Goal: Information Seeking & Learning: Learn about a topic

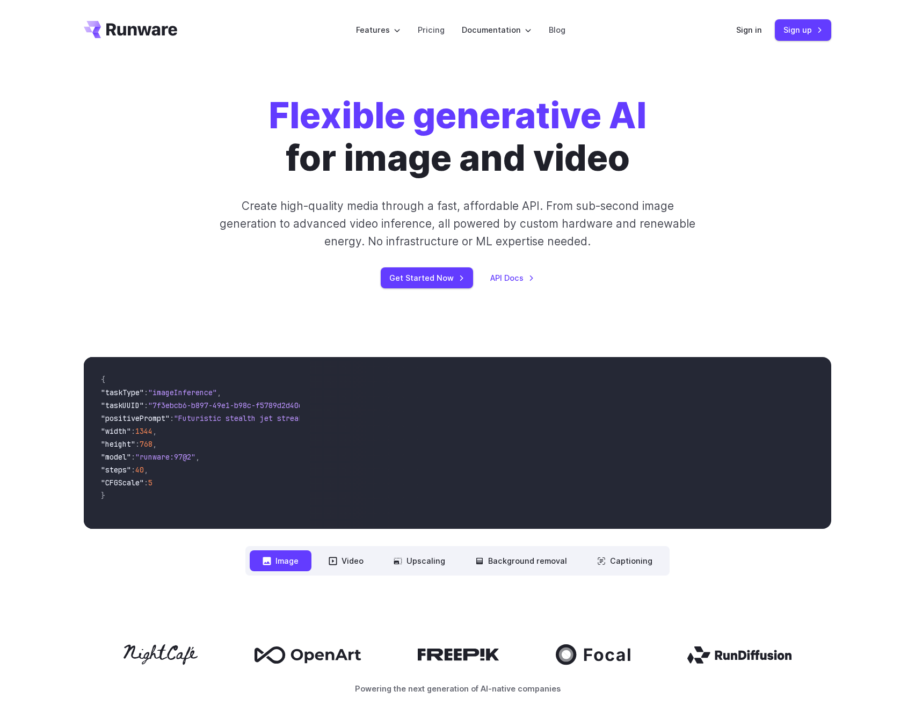
click at [500, 230] on p "Create high-quality media through a fast, affordable API. From sub-second image…" at bounding box center [458, 224] width 478 height 54
click at [429, 35] on link "Pricing" at bounding box center [431, 30] width 27 height 12
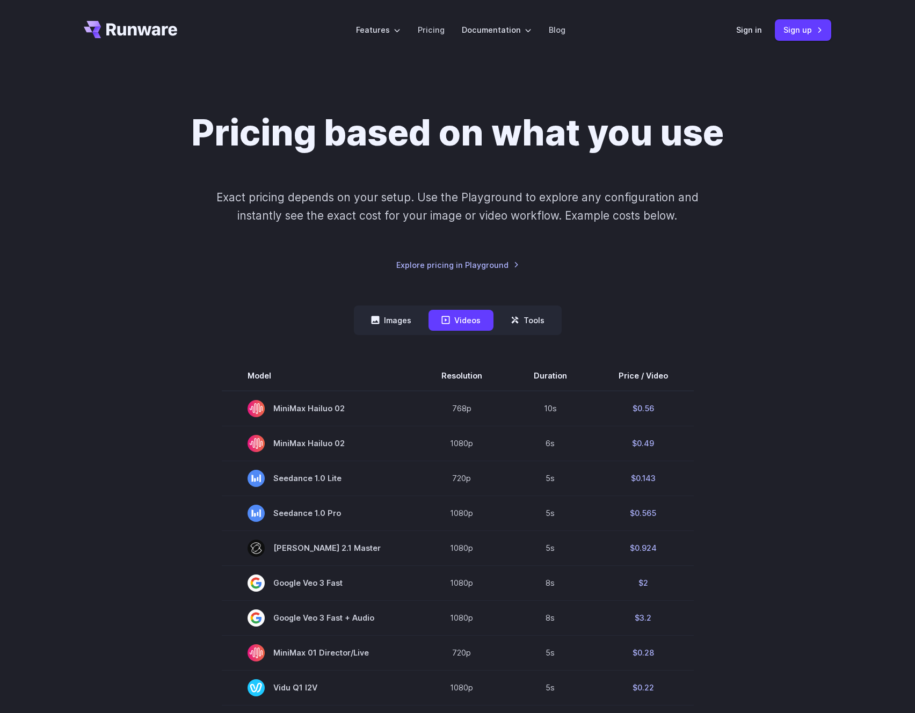
click at [192, 37] on header "Features Tasks Image generation Video generation Sonic Inference Engine™ Models…" at bounding box center [457, 30] width 773 height 60
click at [153, 33] on icon "Go to /" at bounding box center [141, 29] width 71 height 12
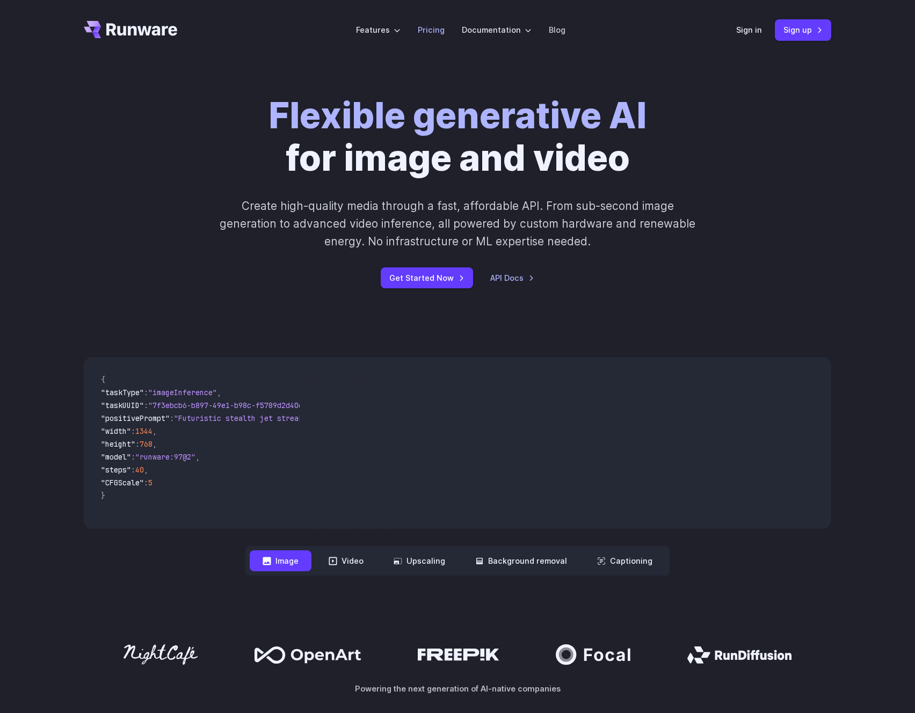
click at [442, 33] on link "Pricing" at bounding box center [431, 30] width 27 height 12
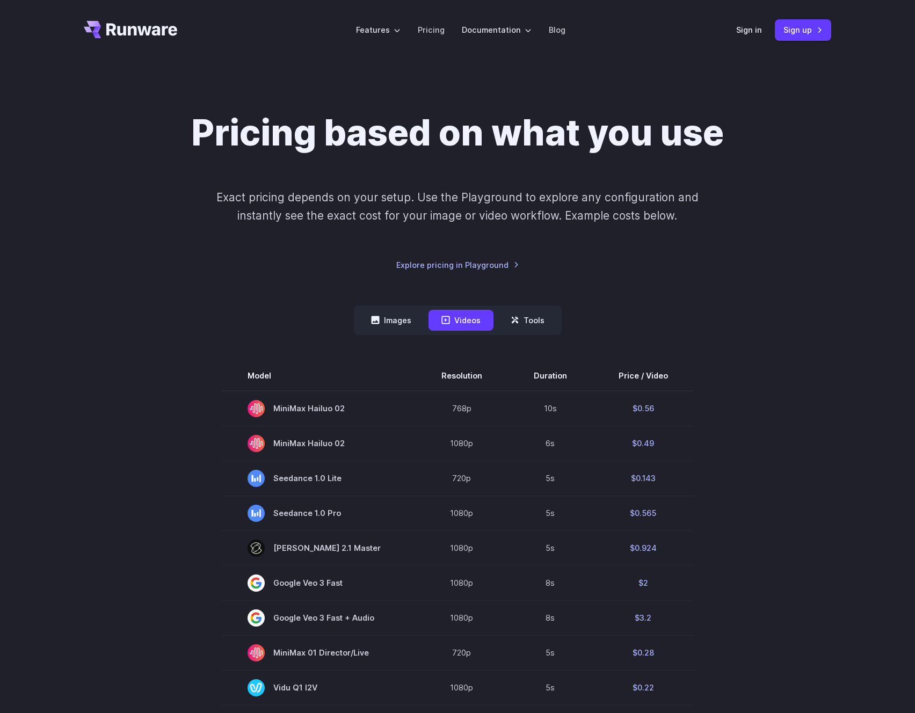
click at [320, 170] on div "Pricing based on what you use Exact pricing depends on your setup. Use the Play…" at bounding box center [457, 191] width 747 height 159
click at [414, 312] on button "Images" at bounding box center [391, 320] width 66 height 21
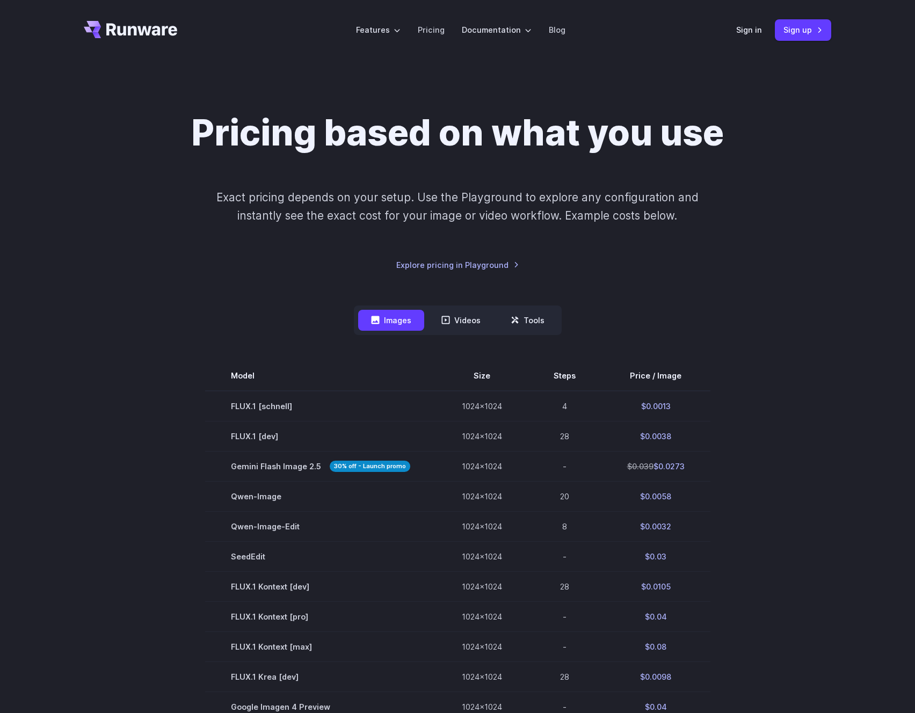
click at [296, 202] on p "Exact pricing depends on your setup. Use the Playground to explore any configur…" at bounding box center [457, 206] width 523 height 36
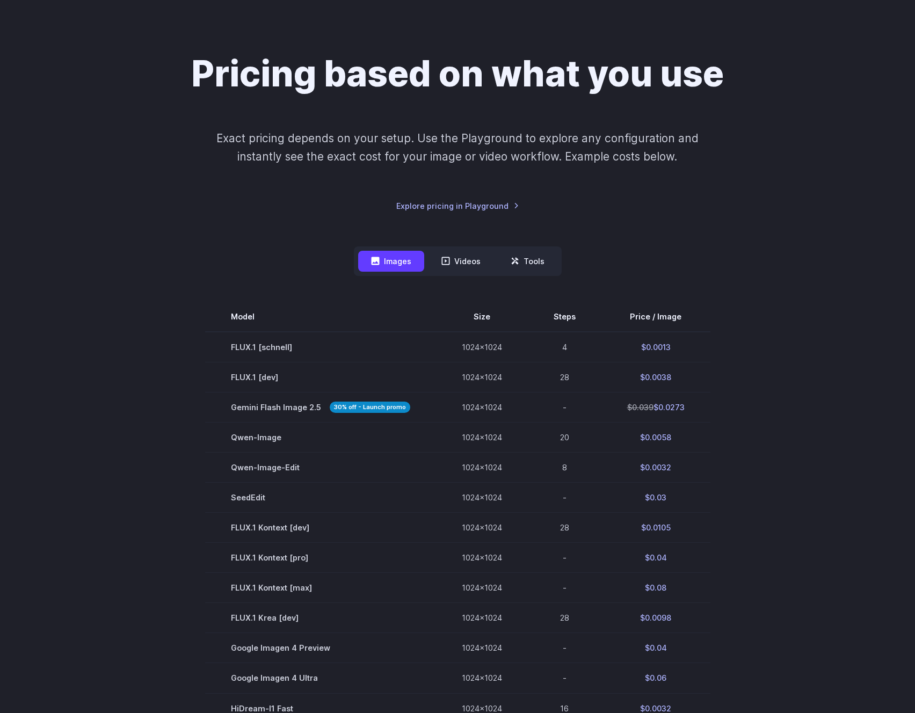
scroll to position [37, 0]
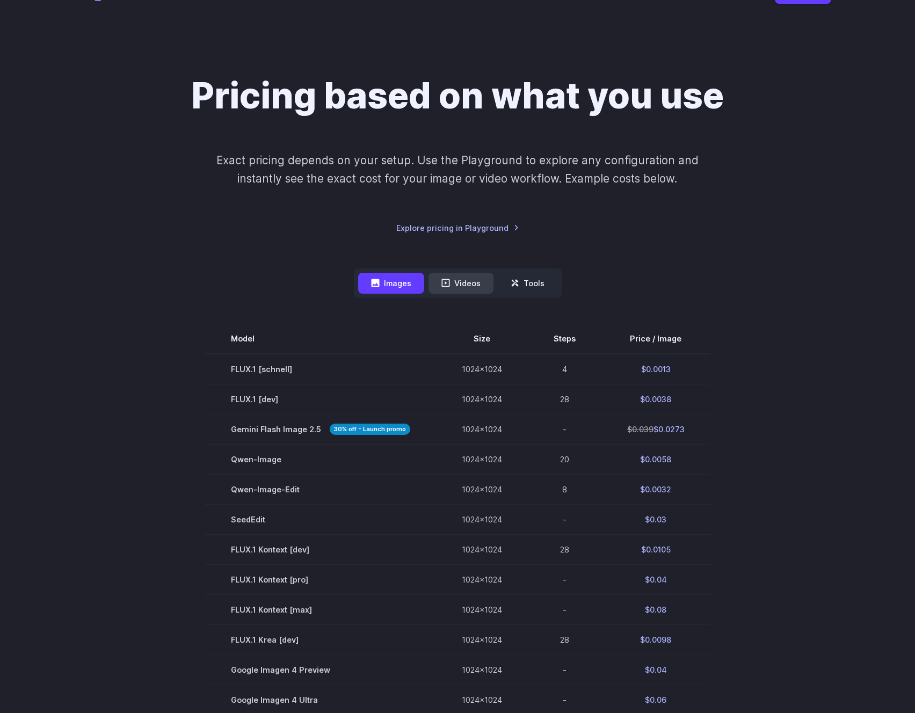
click at [469, 290] on button "Videos" at bounding box center [460, 283] width 65 height 21
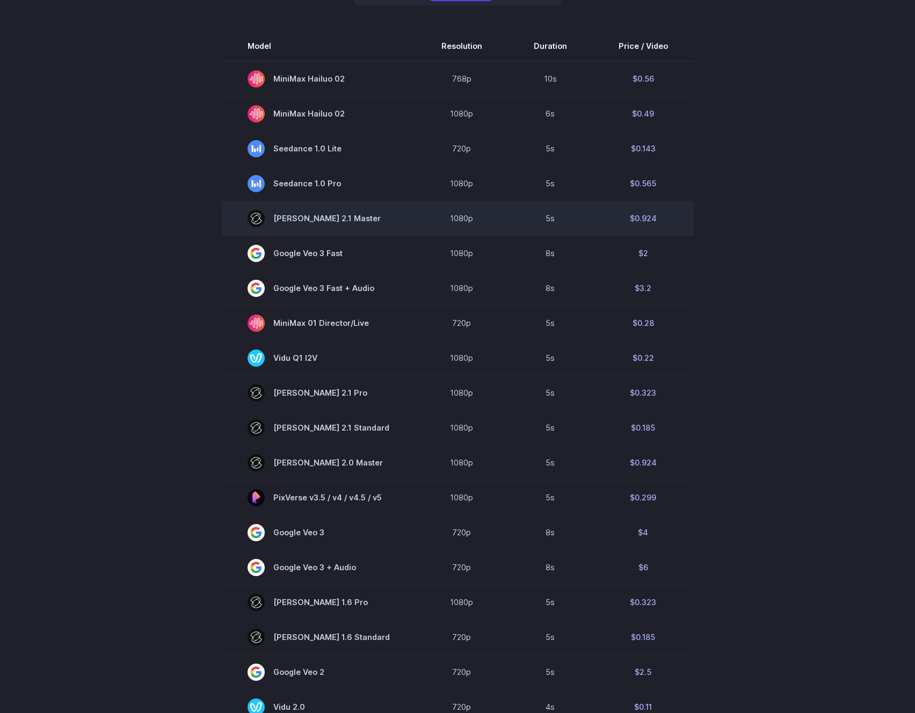
scroll to position [0, 0]
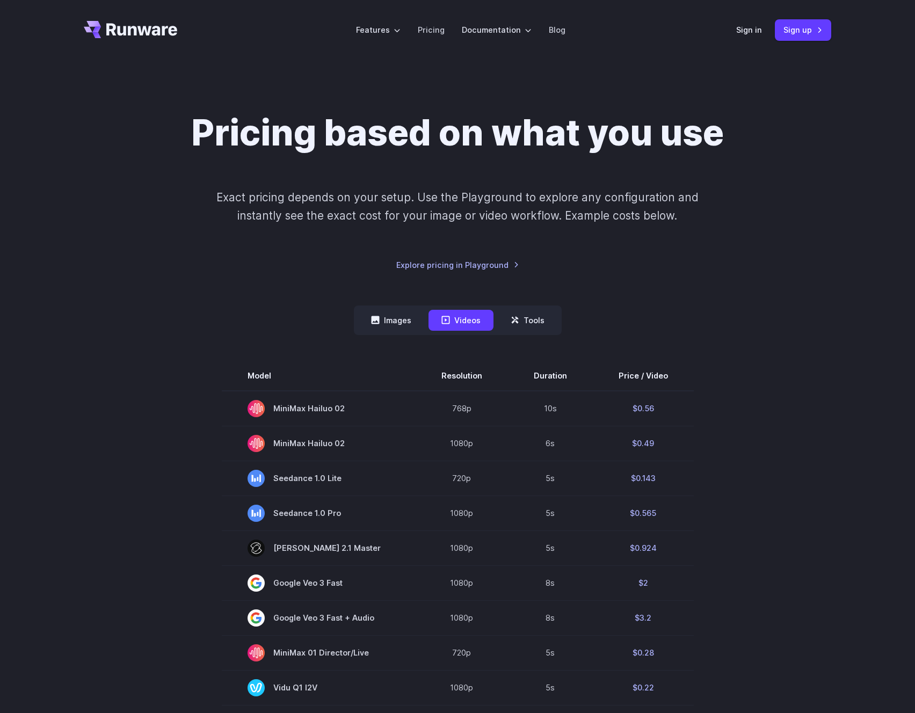
click at [186, 34] on header "Features Tasks Image generation Video generation Sonic Inference Engine™ Models…" at bounding box center [457, 30] width 773 height 60
click at [119, 28] on icon "Go to /" at bounding box center [141, 29] width 71 height 12
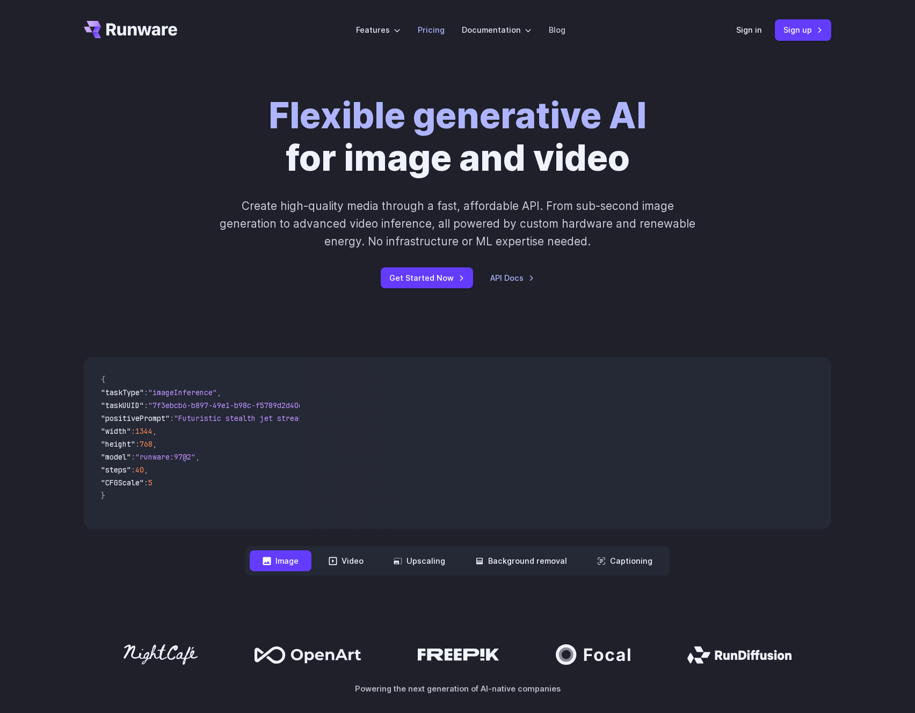
click at [437, 33] on link "Pricing" at bounding box center [431, 30] width 27 height 12
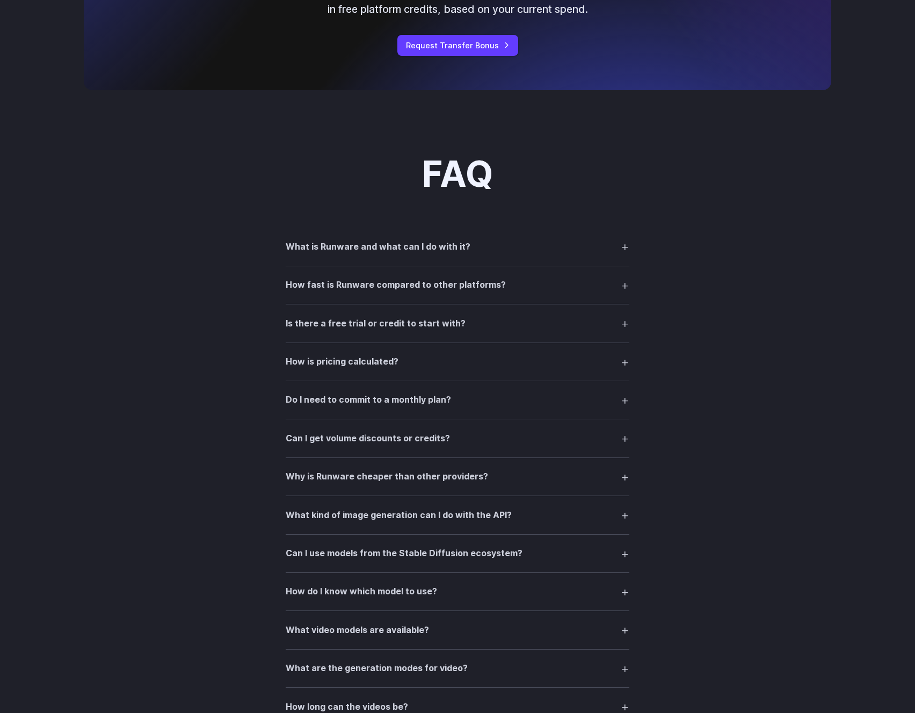
scroll to position [1401, 0]
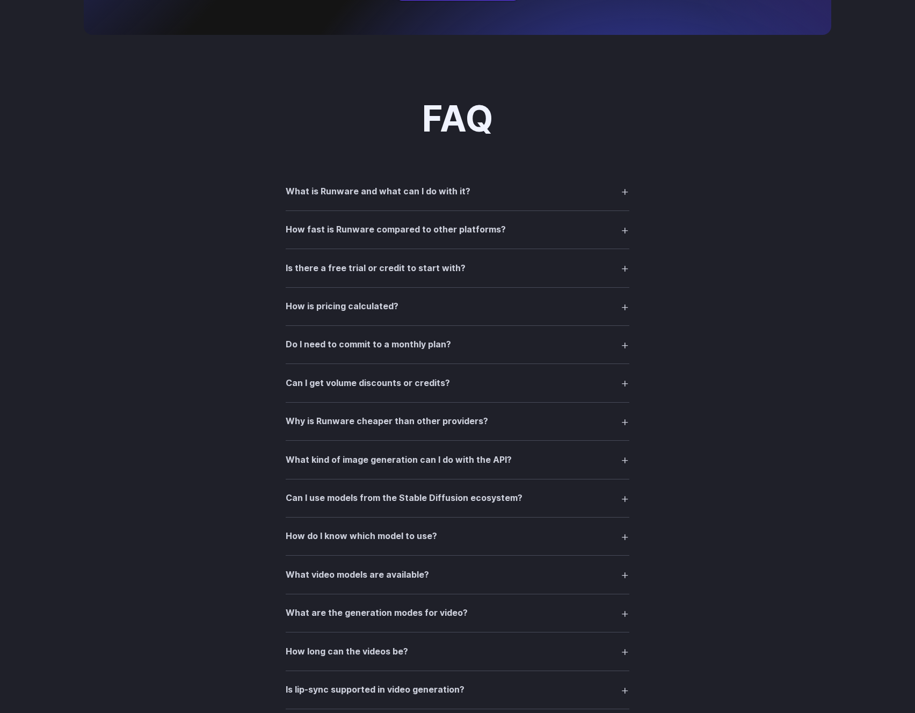
click at [603, 222] on summary "How fast is Runware compared to other platforms?" at bounding box center [458, 230] width 344 height 20
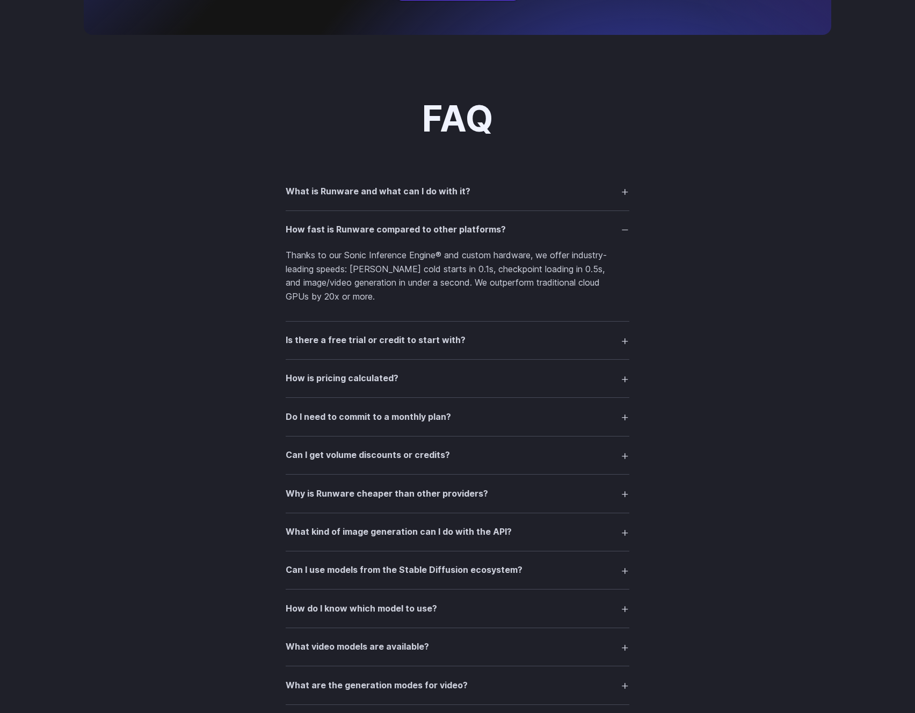
click at [603, 222] on summary "How fast is Runware compared to other platforms?" at bounding box center [458, 230] width 344 height 20
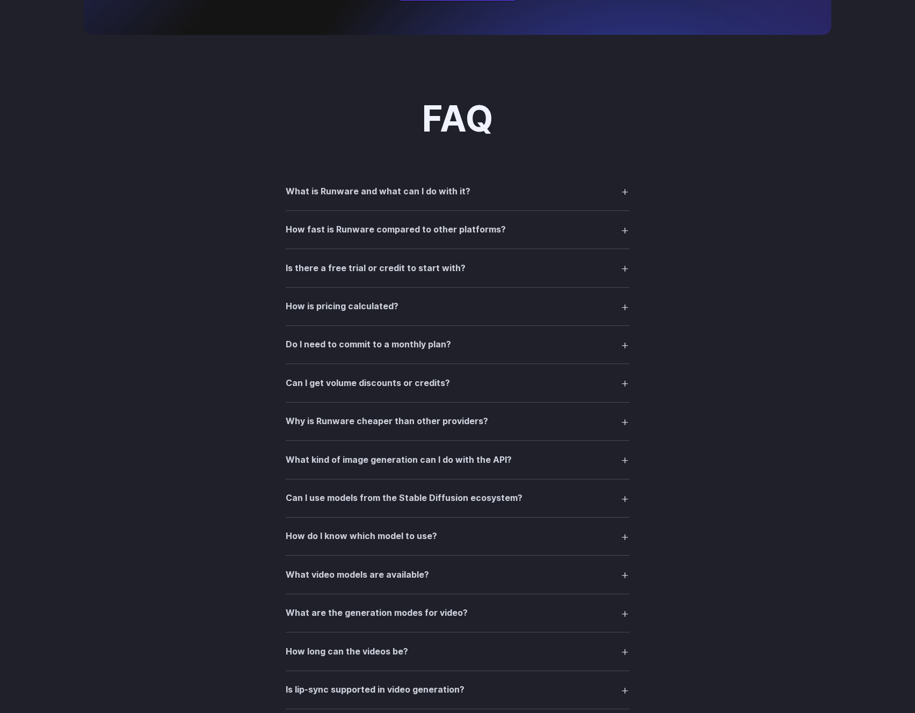
click at [602, 270] on summary "Is there a free trial or credit to start with?" at bounding box center [458, 268] width 344 height 20
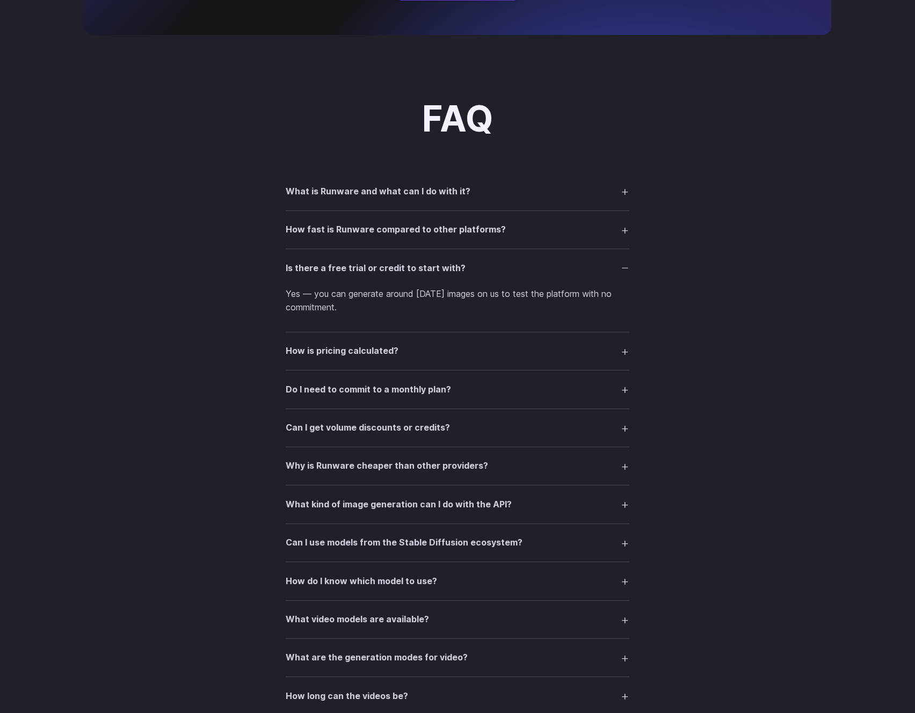
click at [601, 266] on summary "Is there a free trial or credit to start with?" at bounding box center [458, 268] width 344 height 20
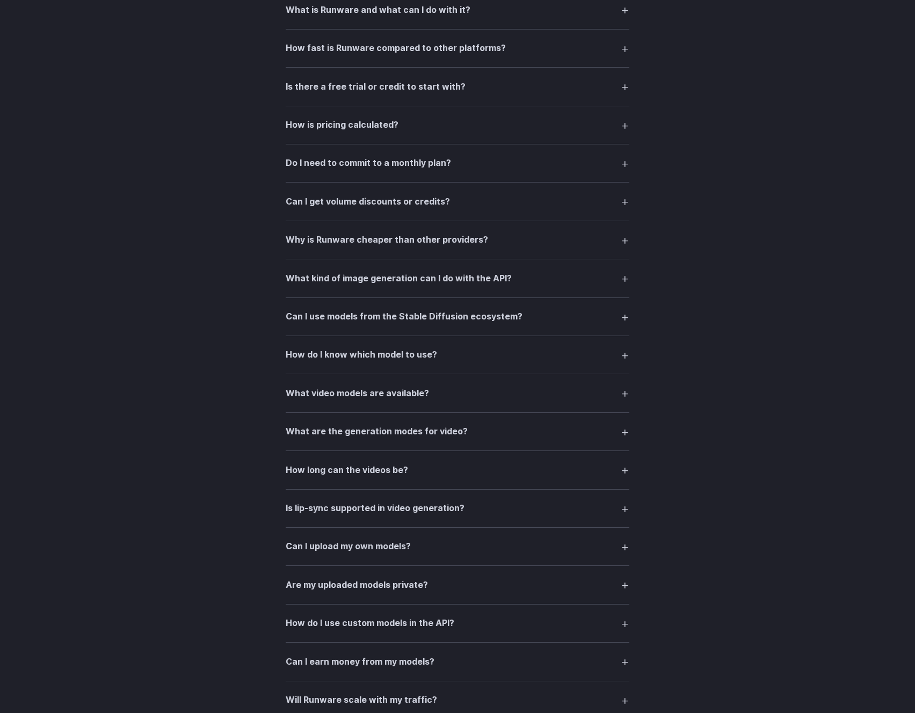
scroll to position [1584, 0]
click at [615, 244] on summary "Why is Runware cheaper than other providers?" at bounding box center [458, 238] width 344 height 20
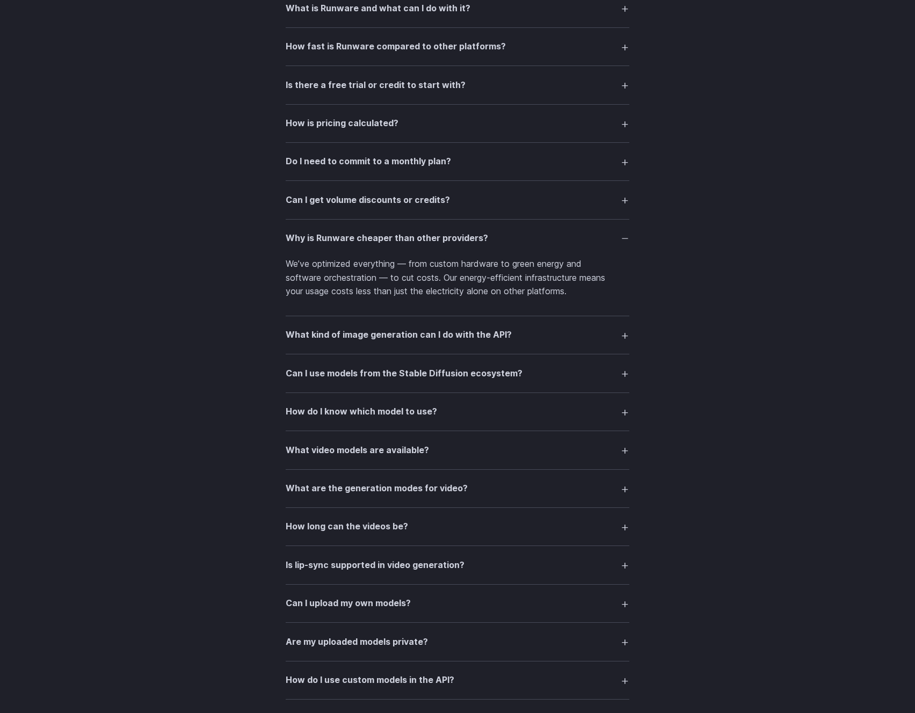
click at [615, 242] on summary "Why is Runware cheaper than other providers?" at bounding box center [458, 238] width 344 height 20
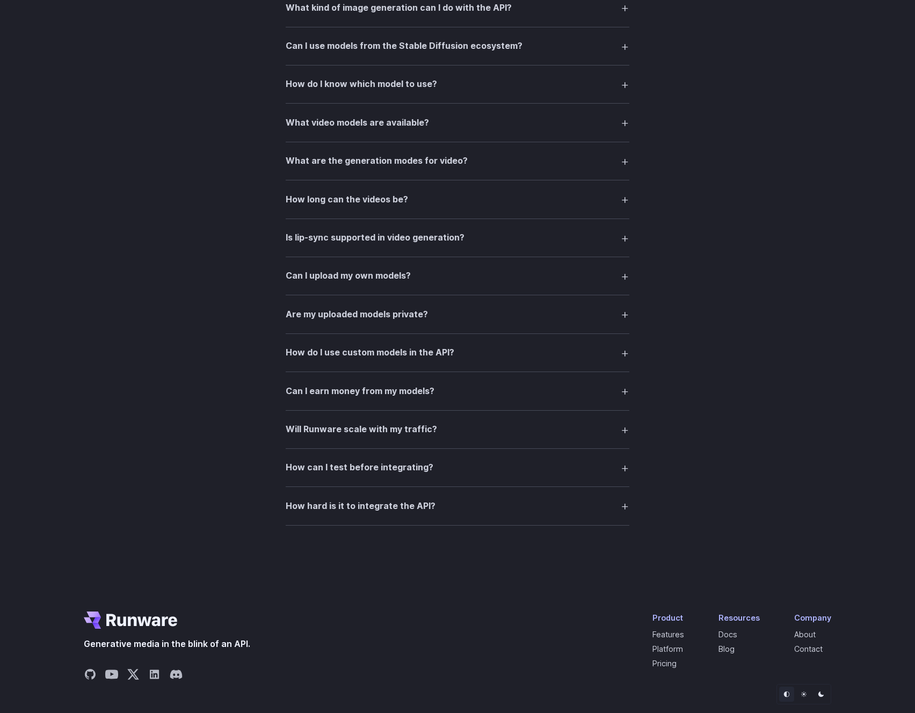
scroll to position [1893, 0]
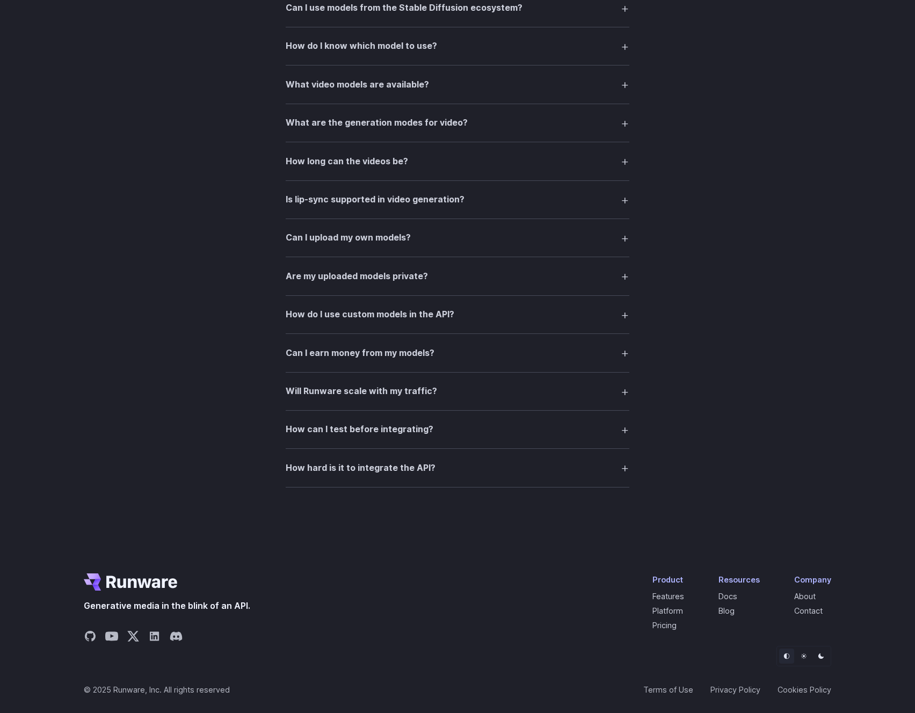
click at [531, 459] on summary "How hard is it to integrate the API?" at bounding box center [458, 467] width 344 height 20
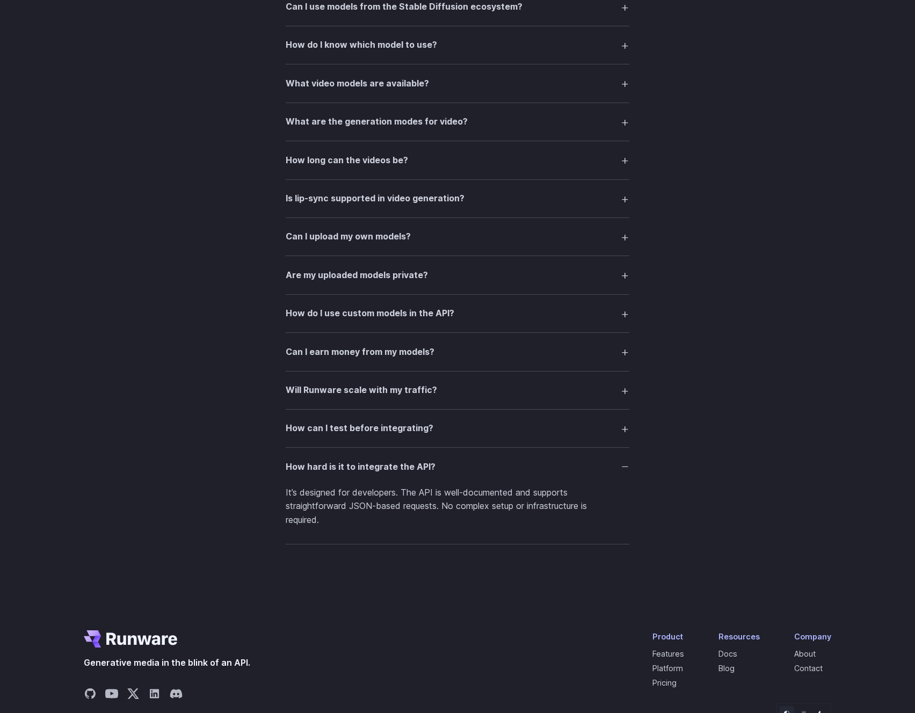
click at [532, 459] on summary "How hard is it to integrate the API?" at bounding box center [458, 466] width 344 height 20
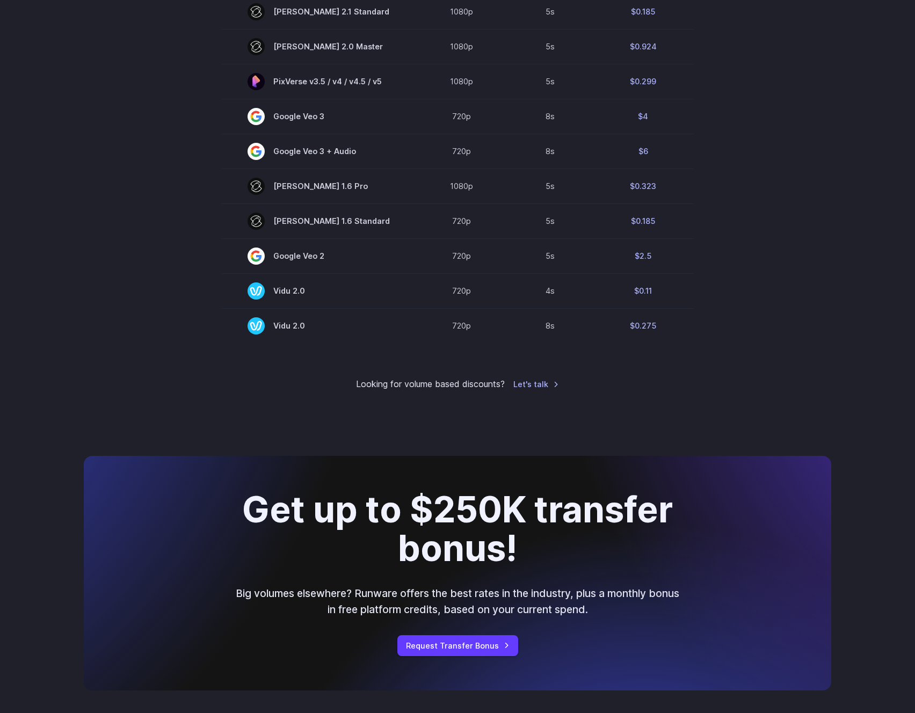
scroll to position [0, 0]
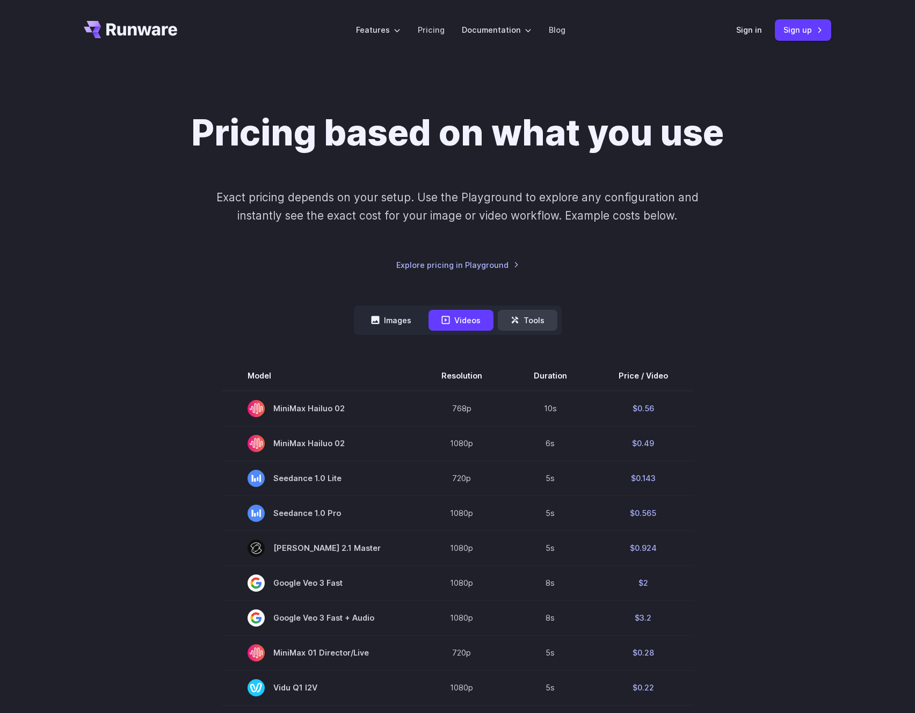
click at [537, 314] on button "Tools" at bounding box center [528, 320] width 60 height 21
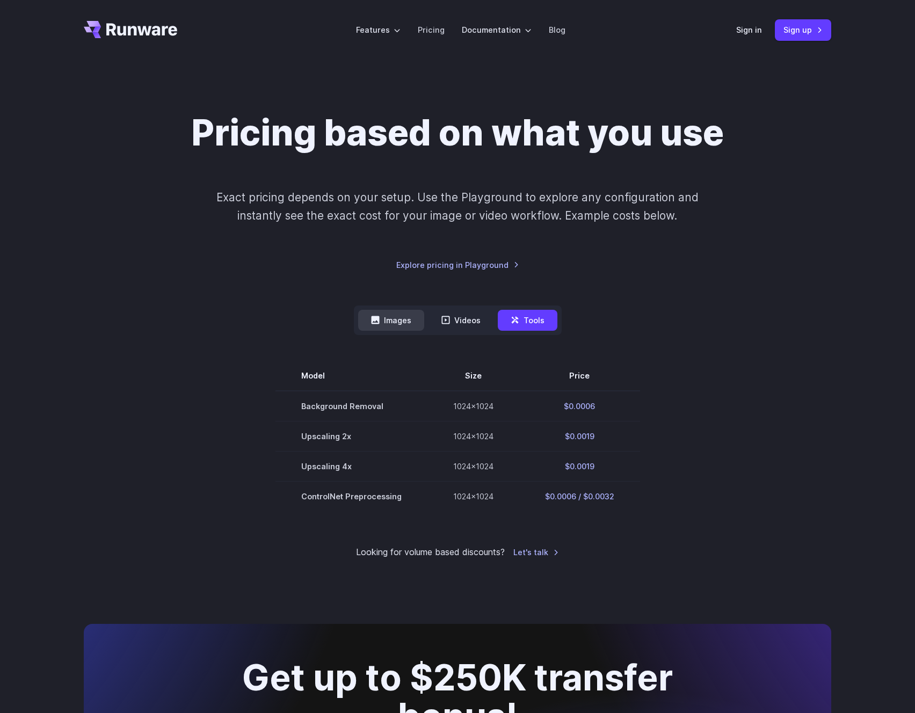
click at [412, 322] on button "Images" at bounding box center [391, 320] width 66 height 21
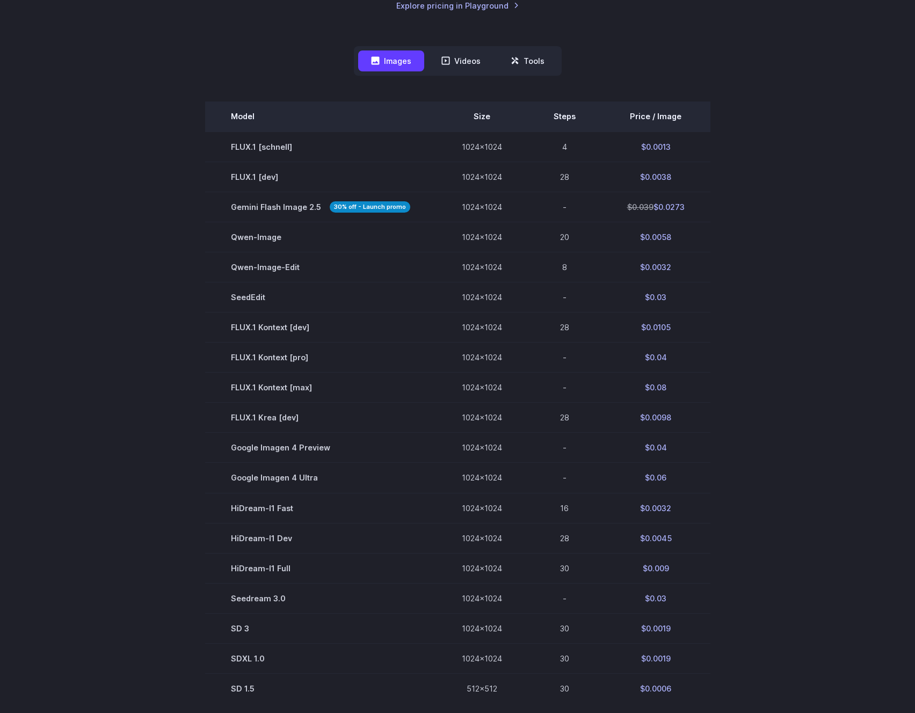
scroll to position [260, 0]
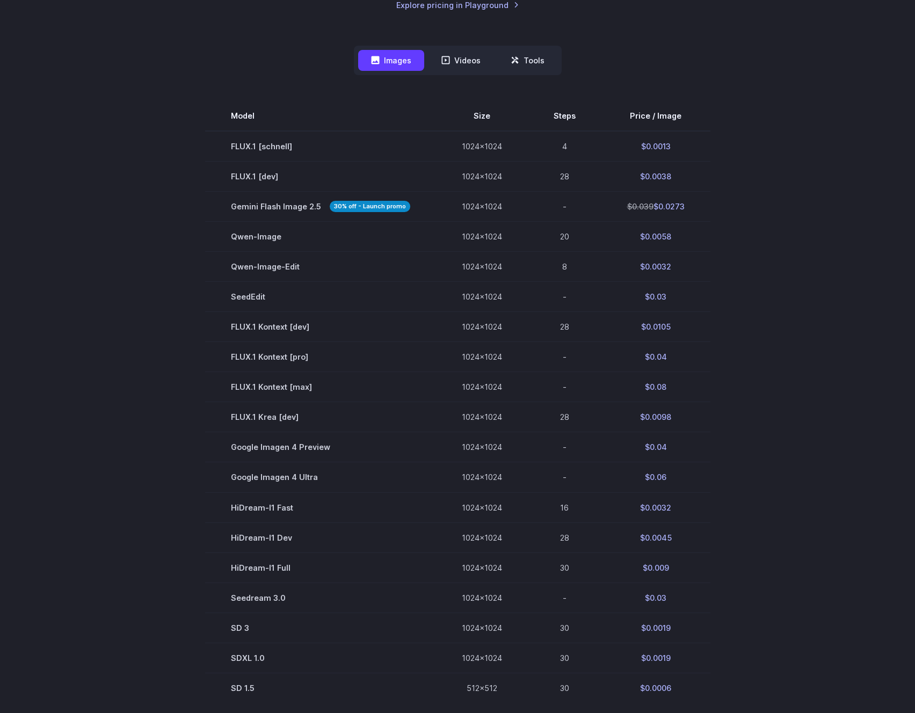
click at [762, 199] on section "Model Size Steps Price / Image FLUX.1 [[PERSON_NAME]] 1024x1024 4 $0.0013 FLUX.…" at bounding box center [457, 402] width 747 height 602
click at [487, 57] on button "Videos" at bounding box center [460, 60] width 65 height 21
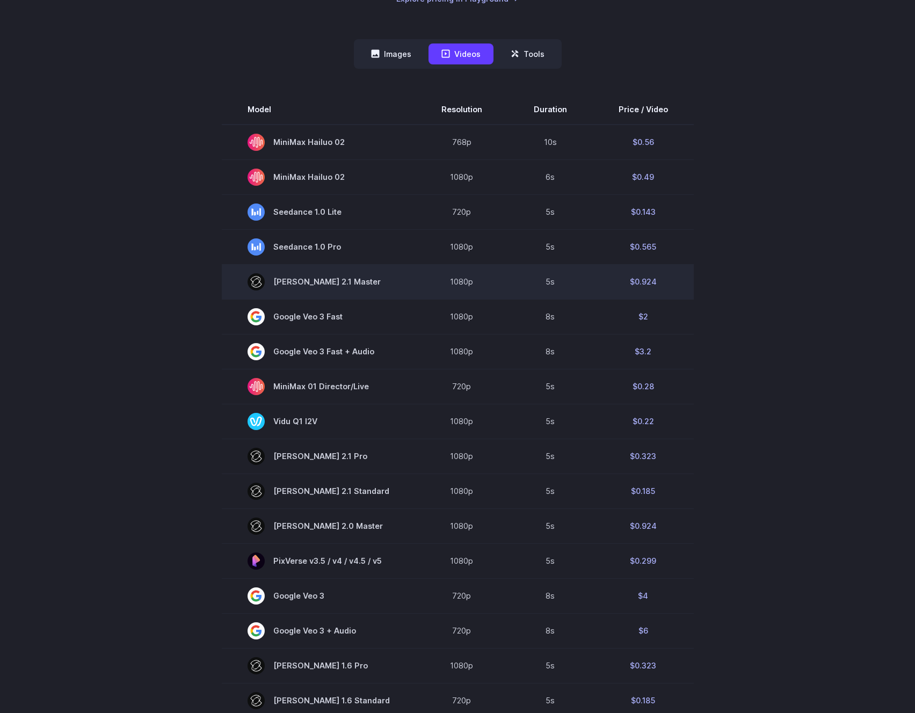
scroll to position [268, 0]
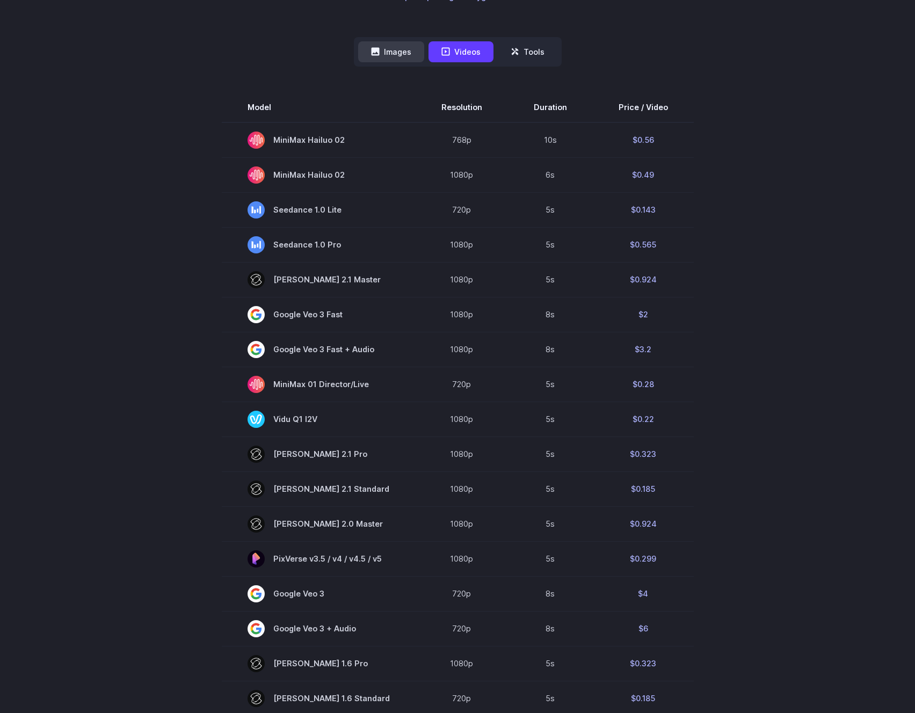
click at [408, 48] on button "Images" at bounding box center [391, 51] width 66 height 21
